Goal: Find specific page/section: Find specific page/section

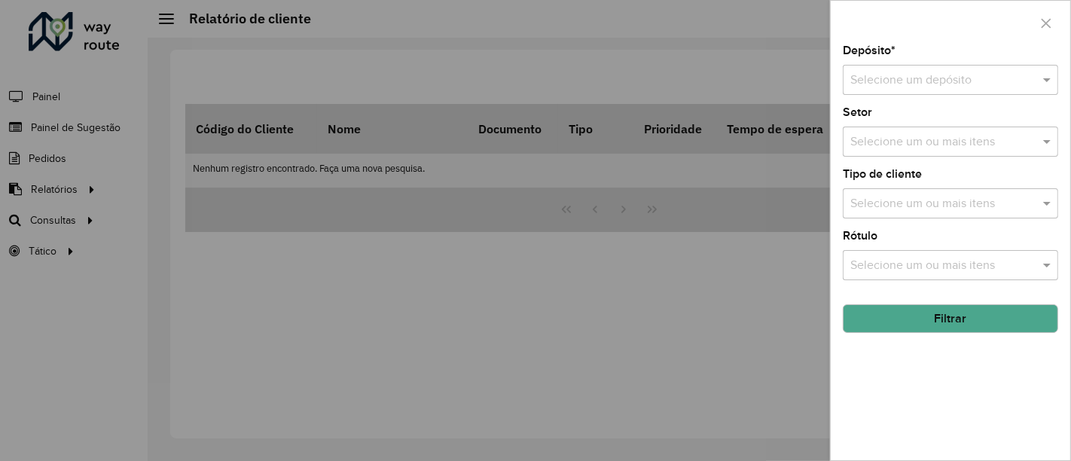
click at [624, 346] on div at bounding box center [535, 230] width 1071 height 461
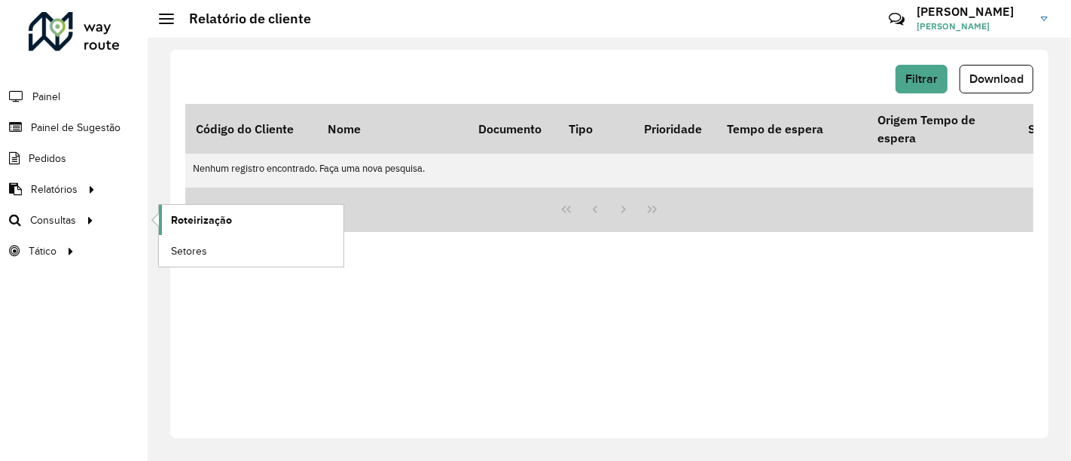
click at [210, 224] on span "Roteirização" at bounding box center [201, 220] width 61 height 16
click at [235, 252] on link "Setores" at bounding box center [251, 251] width 185 height 30
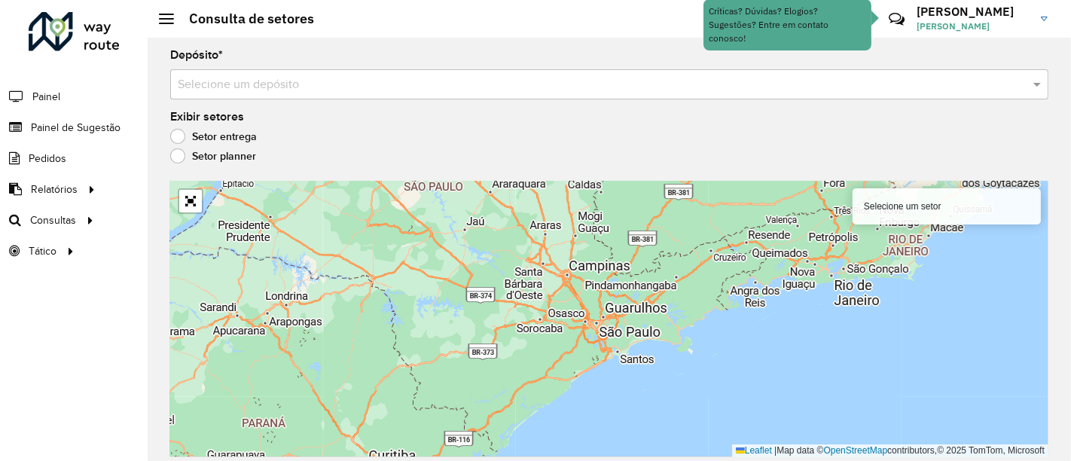
click at [243, 76] on input "text" at bounding box center [594, 85] width 833 height 18
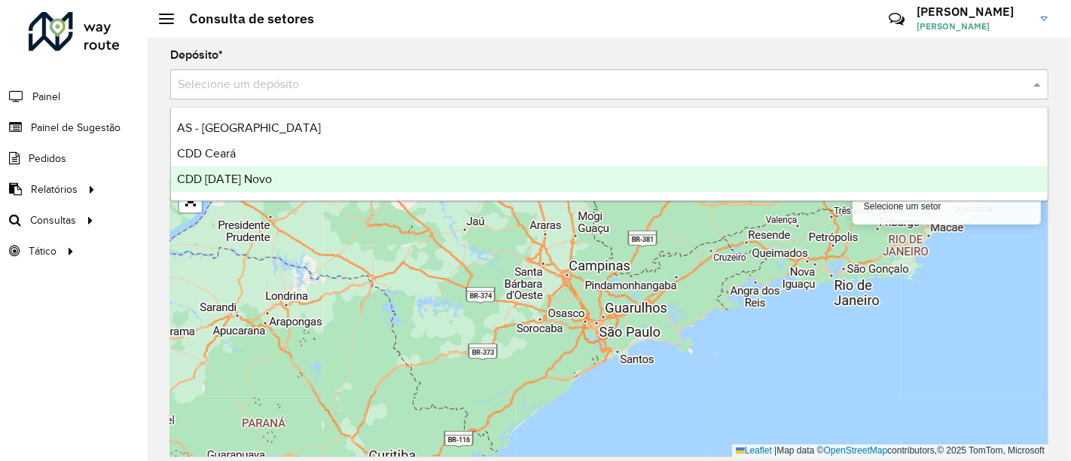
click at [243, 173] on span "CDD Natal Novo" at bounding box center [224, 179] width 95 height 13
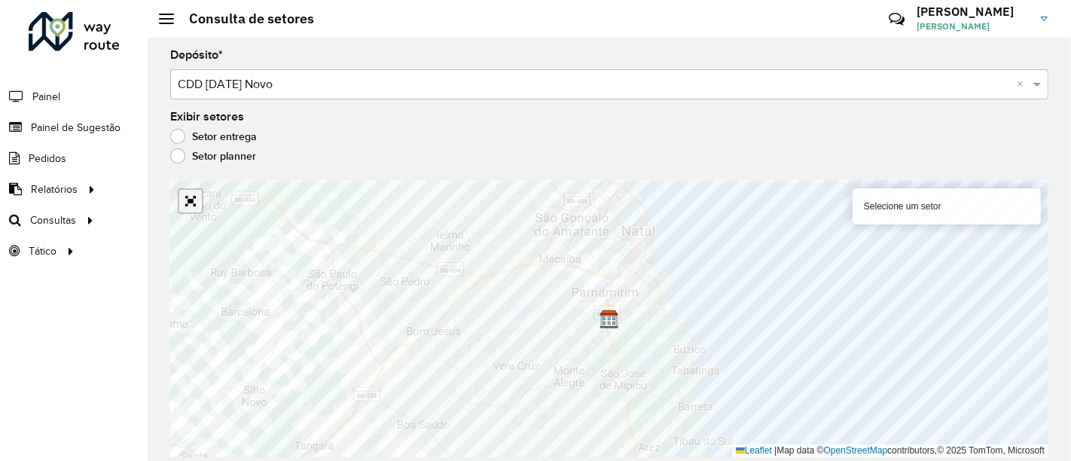
click at [194, 201] on link "Abrir mapa em tela cheia" at bounding box center [190, 201] width 23 height 23
